Goal: Task Accomplishment & Management: Manage account settings

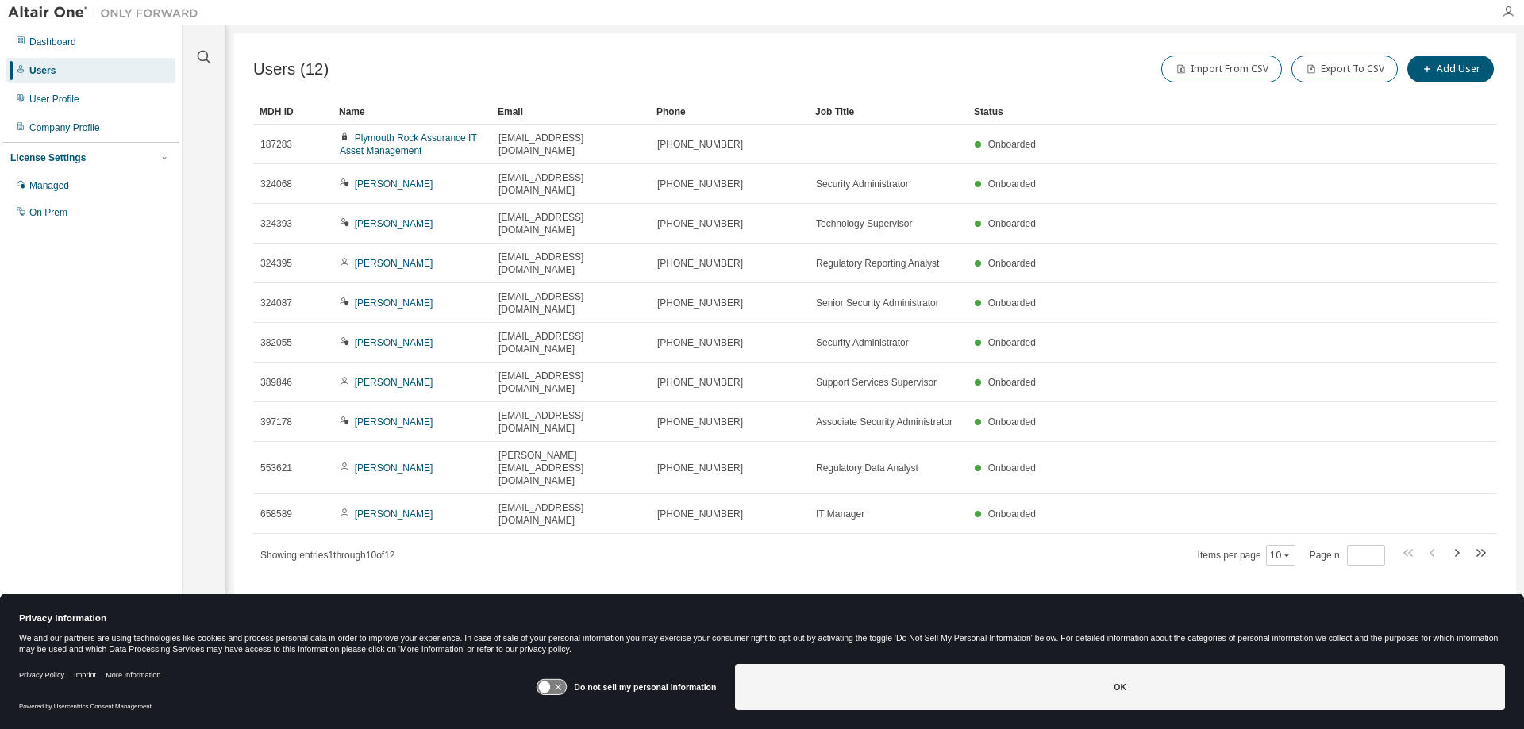
click at [1508, 10] on icon "button" at bounding box center [1507, 12] width 13 height 13
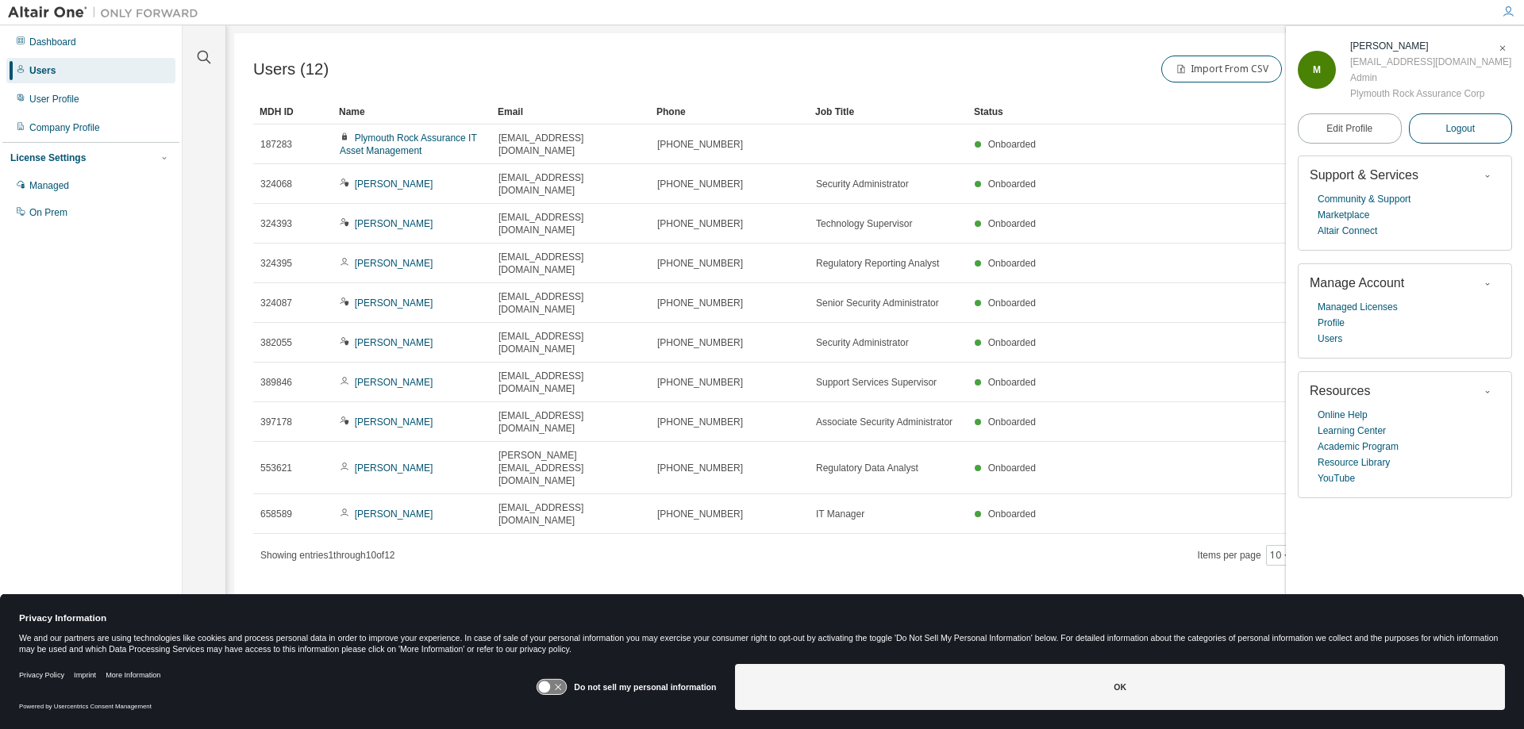
click at [1459, 129] on span "Logout" at bounding box center [1459, 129] width 29 height 16
